Goal: Navigation & Orientation: Find specific page/section

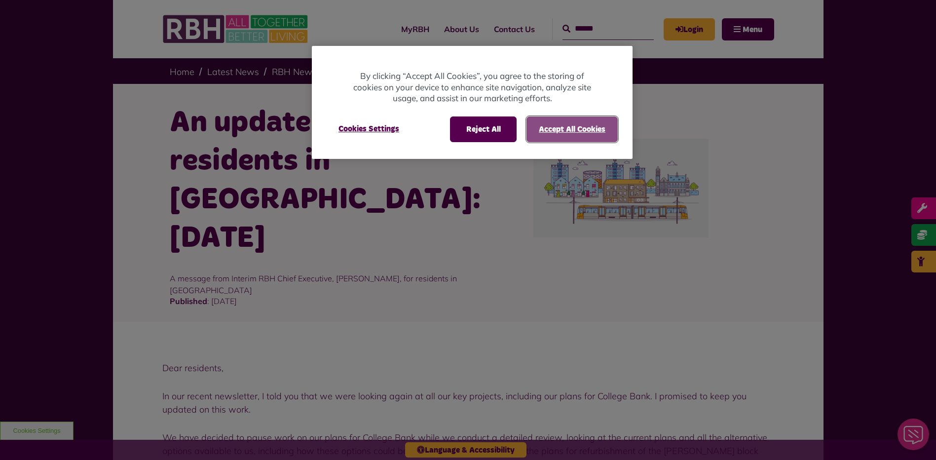
click at [550, 125] on button "Accept All Cookies" at bounding box center [571, 129] width 91 height 26
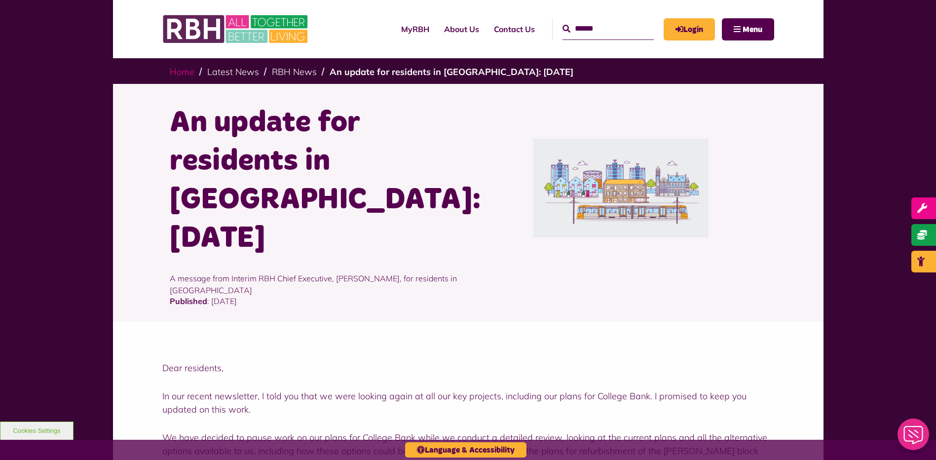
click at [182, 73] on link "Home" at bounding box center [182, 71] width 25 height 11
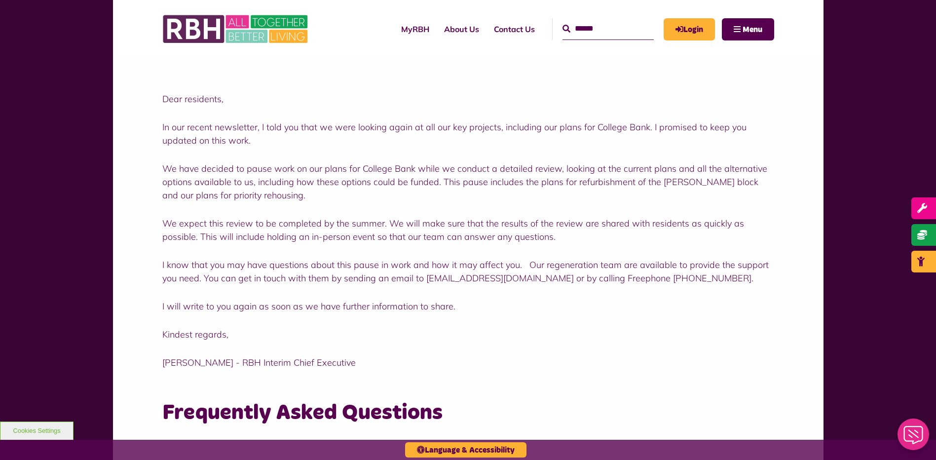
scroll to position [265, 0]
